Goal: Task Accomplishment & Management: Use online tool/utility

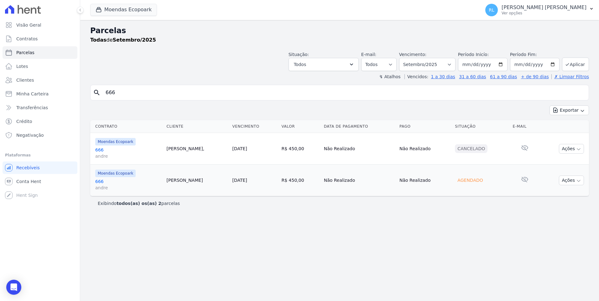
select select
type input "1093"
select select
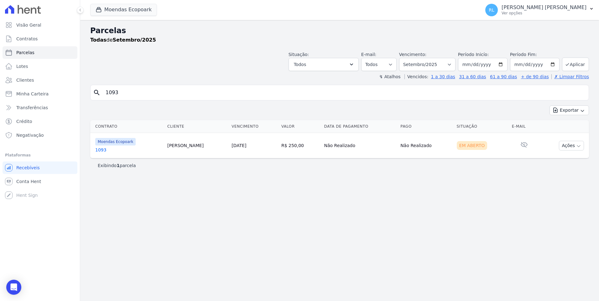
click at [99, 152] on link "1093" at bounding box center [128, 150] width 67 height 6
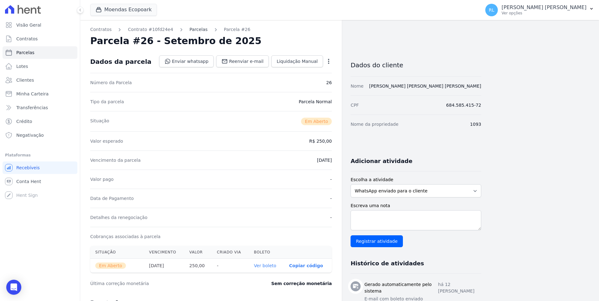
click at [195, 32] on link "Parcelas" at bounding box center [198, 29] width 18 height 7
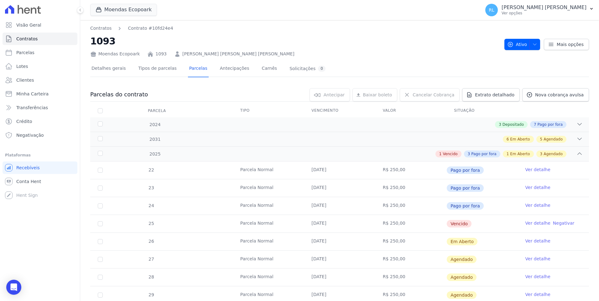
click at [528, 224] on link "Ver detalhe" at bounding box center [537, 223] width 25 height 6
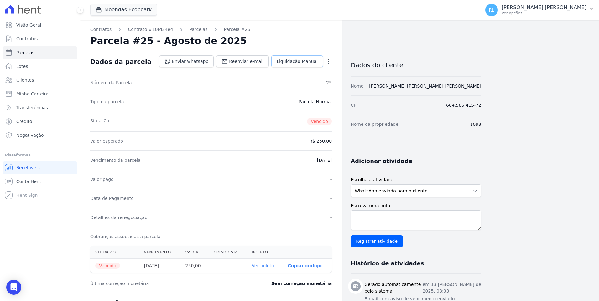
click at [299, 64] on span "Liquidação Manual" at bounding box center [296, 61] width 41 height 6
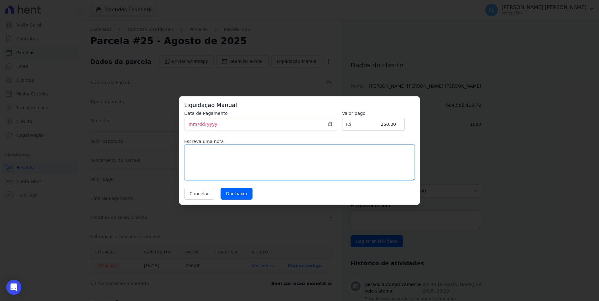
click at [207, 156] on textarea at bounding box center [299, 163] width 230 height 36
type textarea "pix"
drag, startPoint x: 233, startPoint y: 202, endPoint x: 235, endPoint y: 194, distance: 7.7
click at [233, 202] on div "Liquidação Manual Data de Pagamento [DATE] [GEOGRAPHIC_DATA] R$ 250.00 Escreva …" at bounding box center [299, 150] width 240 height 108
click at [234, 193] on input "Dar baixa" at bounding box center [236, 194] width 32 height 12
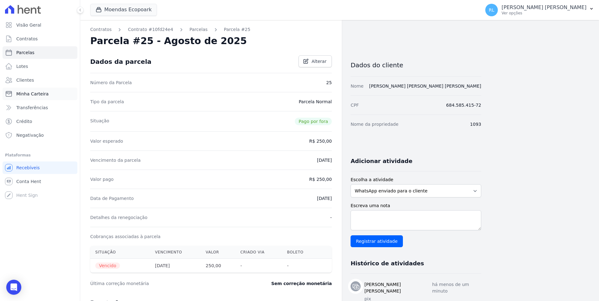
click at [33, 94] on span "Minha Carteira" at bounding box center [32, 94] width 32 height 6
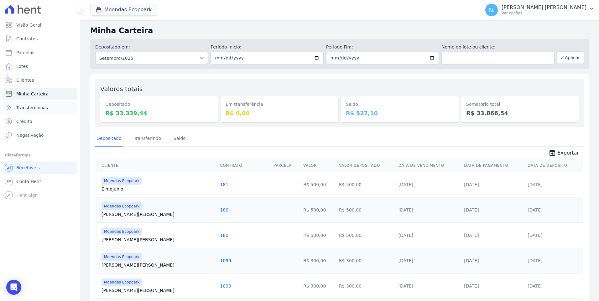
click at [43, 106] on span "Transferências" at bounding box center [32, 108] width 32 height 6
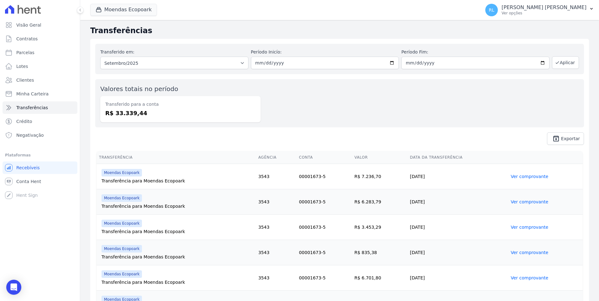
scroll to position [35, 0]
